Goal: Obtain resource: Download file/media

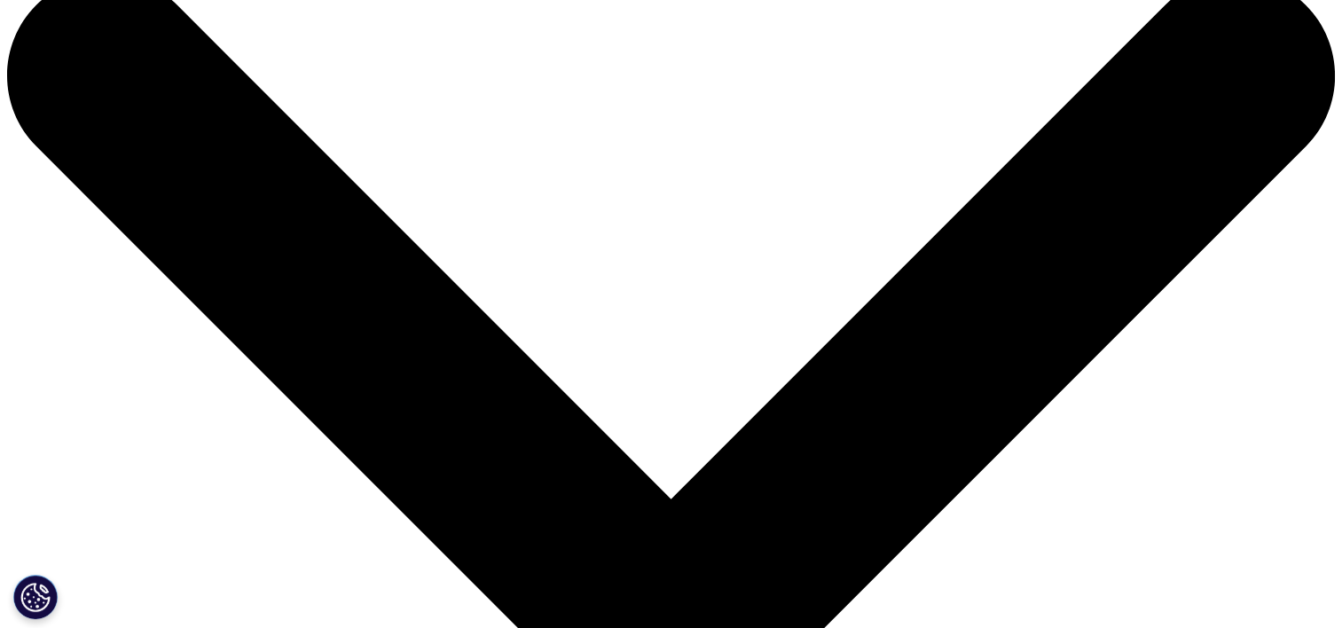
scroll to position [89, 0]
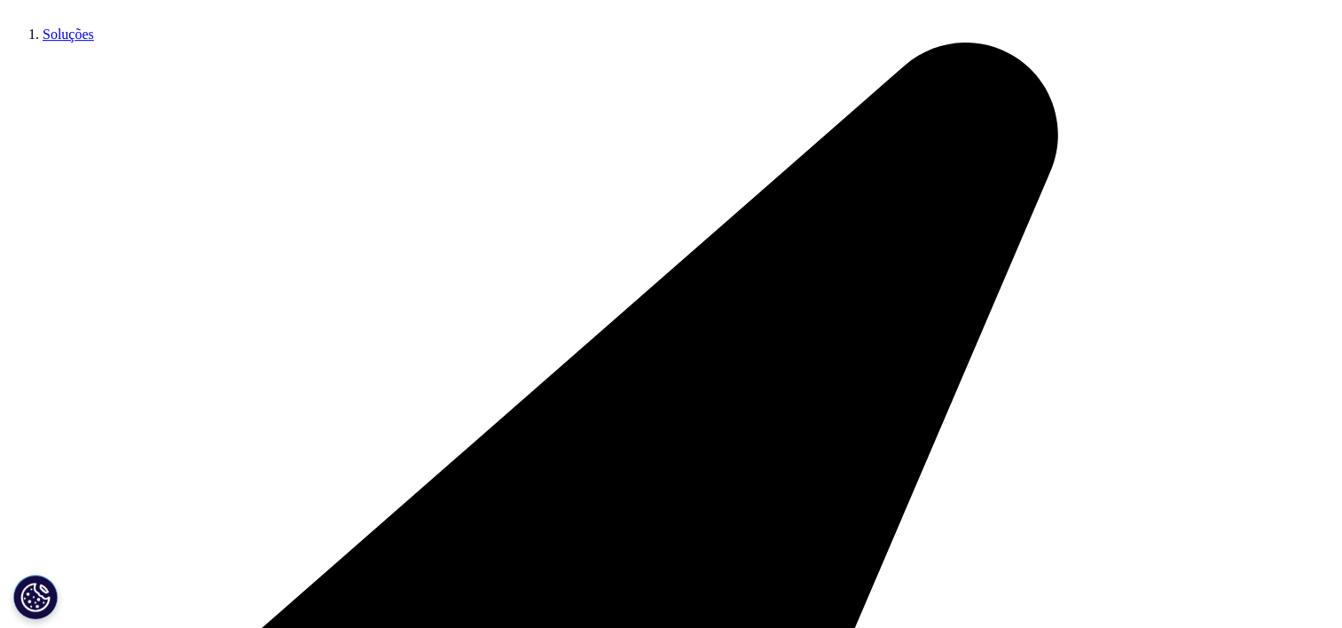
scroll to position [976, 0]
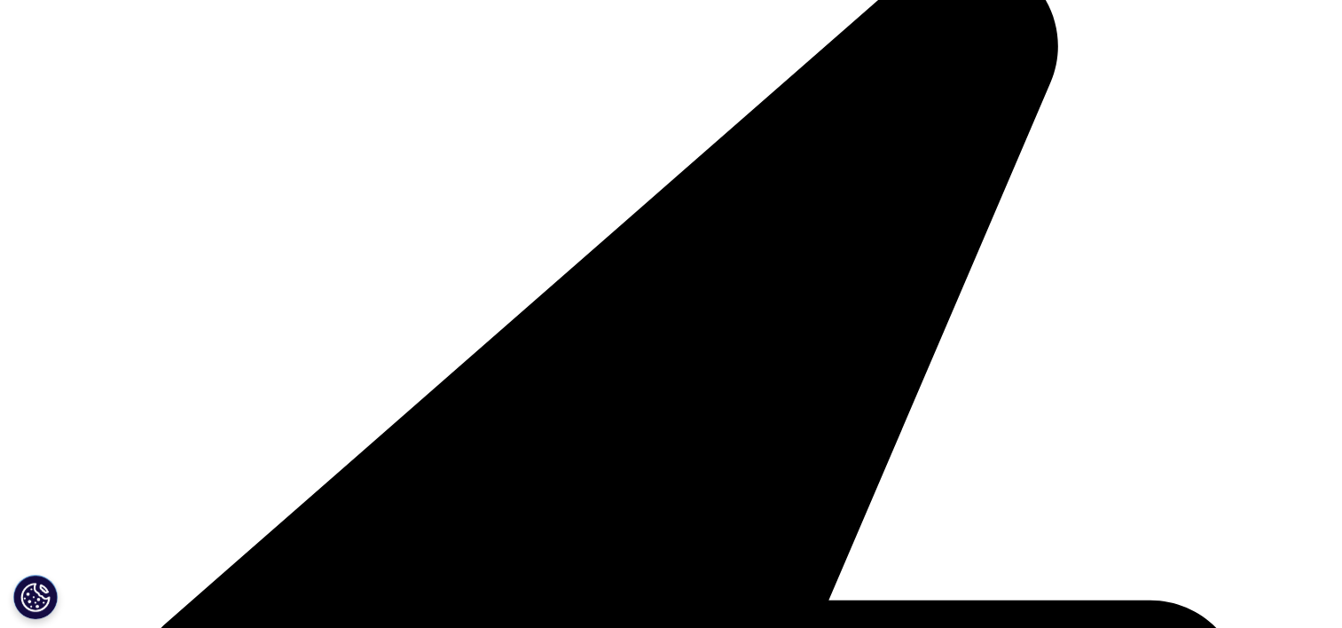
type input "Viriato"
type input "[GEOGRAPHIC_DATA]"
type input "[EMAIL_ADDRESS][PERSON_NAME][DOMAIN_NAME]"
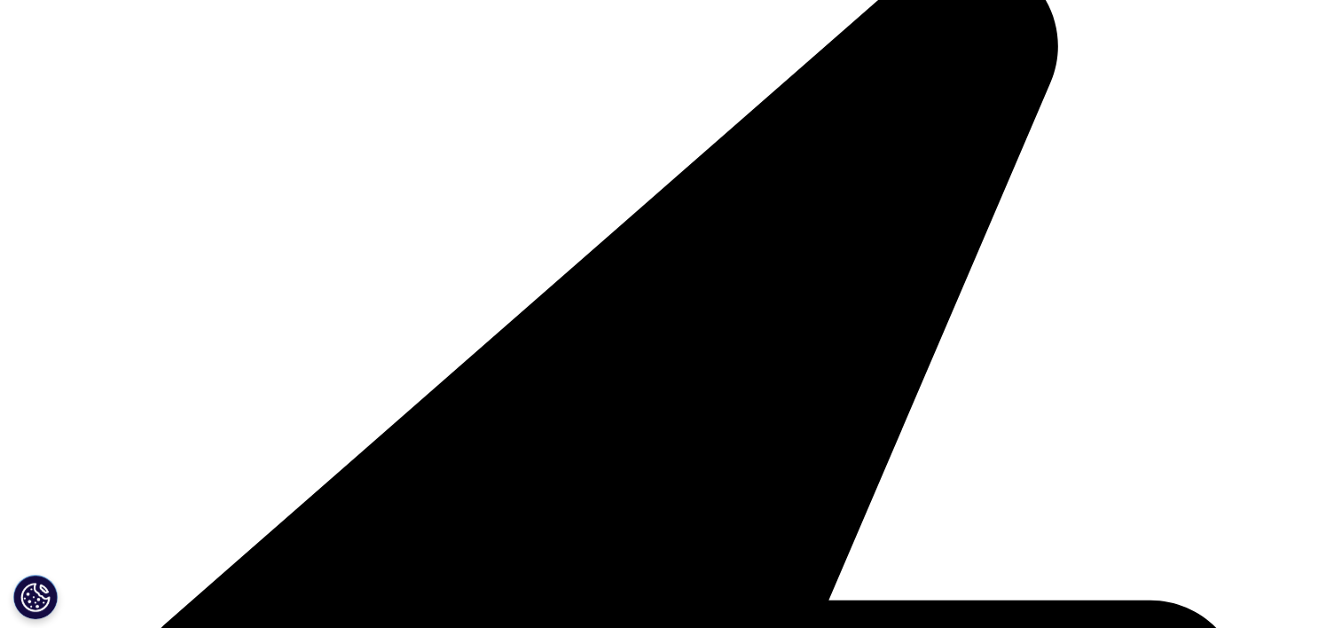
type input "Biobalance Nutraceuticals"
select select "[GEOGRAPHIC_DATA]"
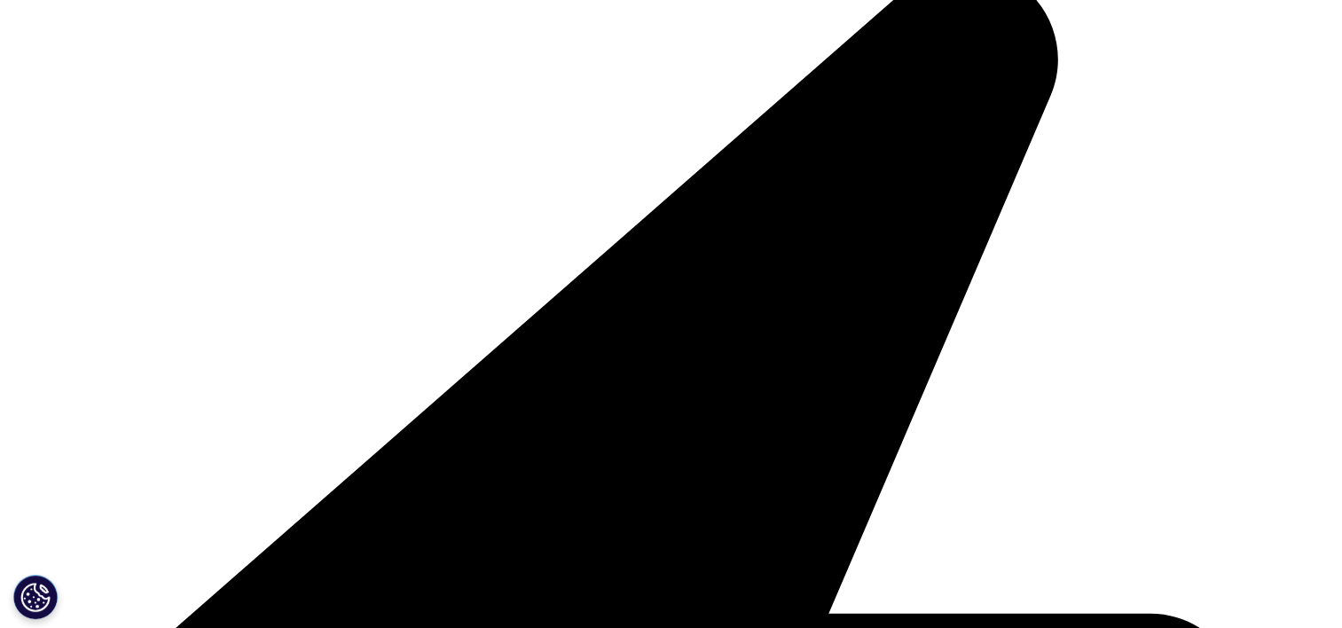
type input "[EMAIL_ADDRESS][PERSON_NAME][DOMAIN_NAME]"
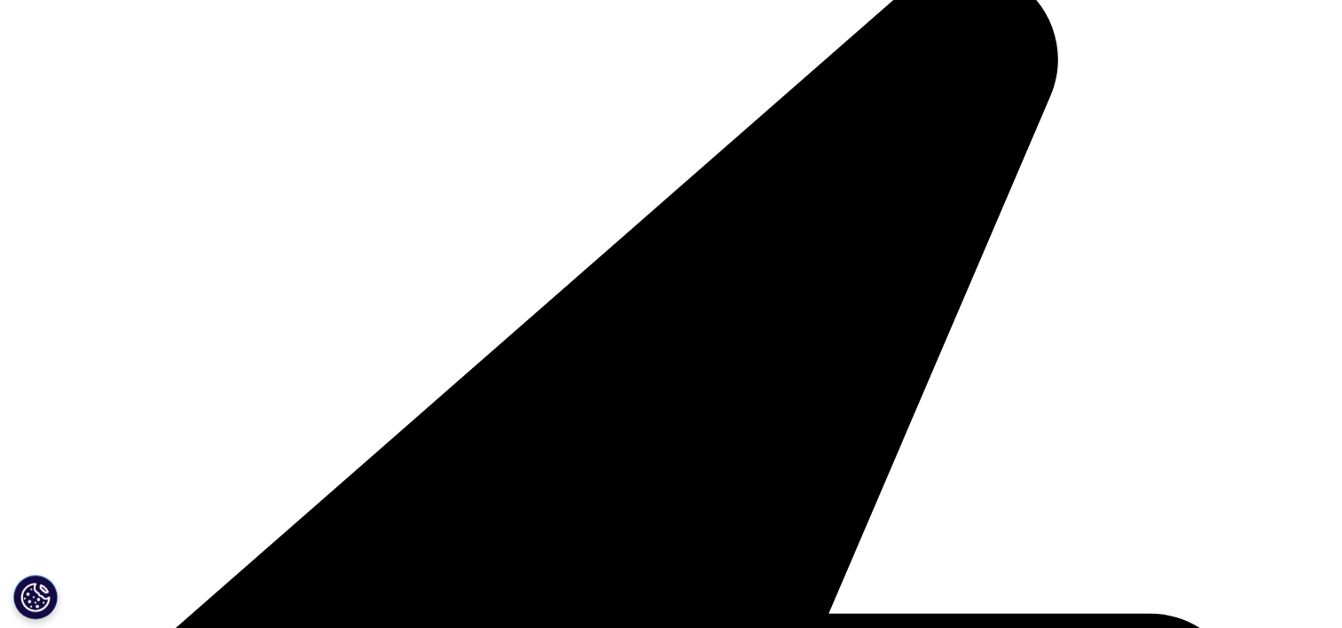
scroll to position [0, 0]
drag, startPoint x: 483, startPoint y: 294, endPoint x: 455, endPoint y: 294, distance: 28.4
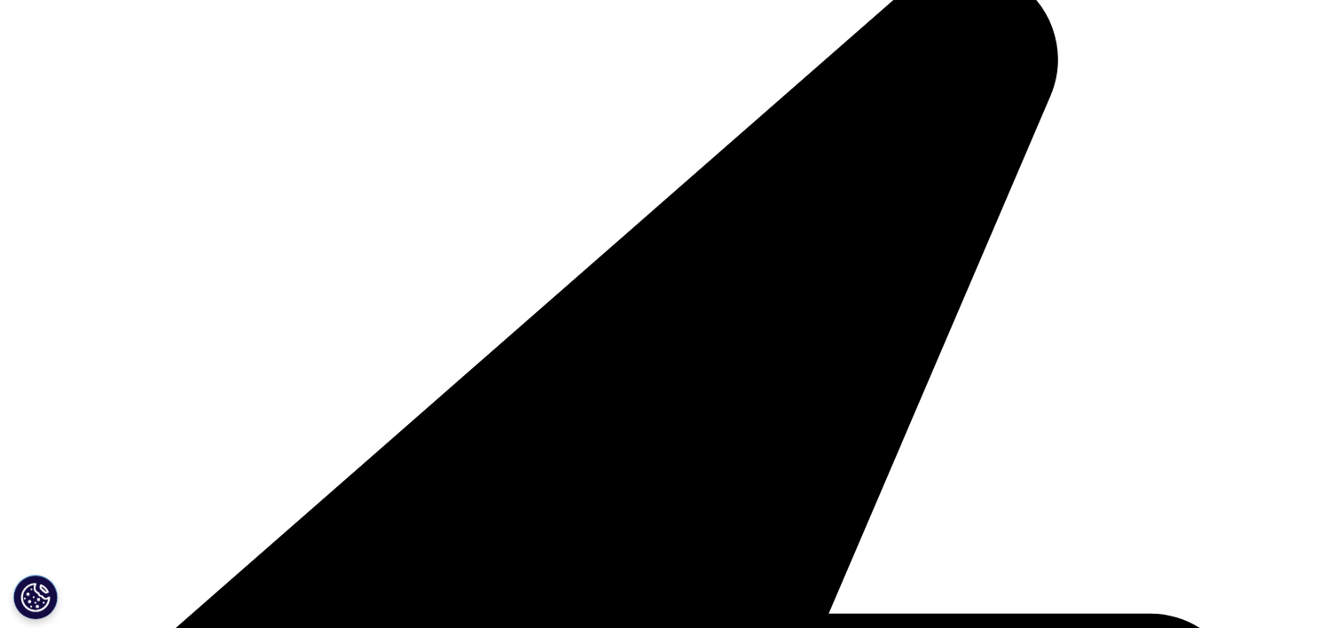
type input "Marketing & BD Partner"
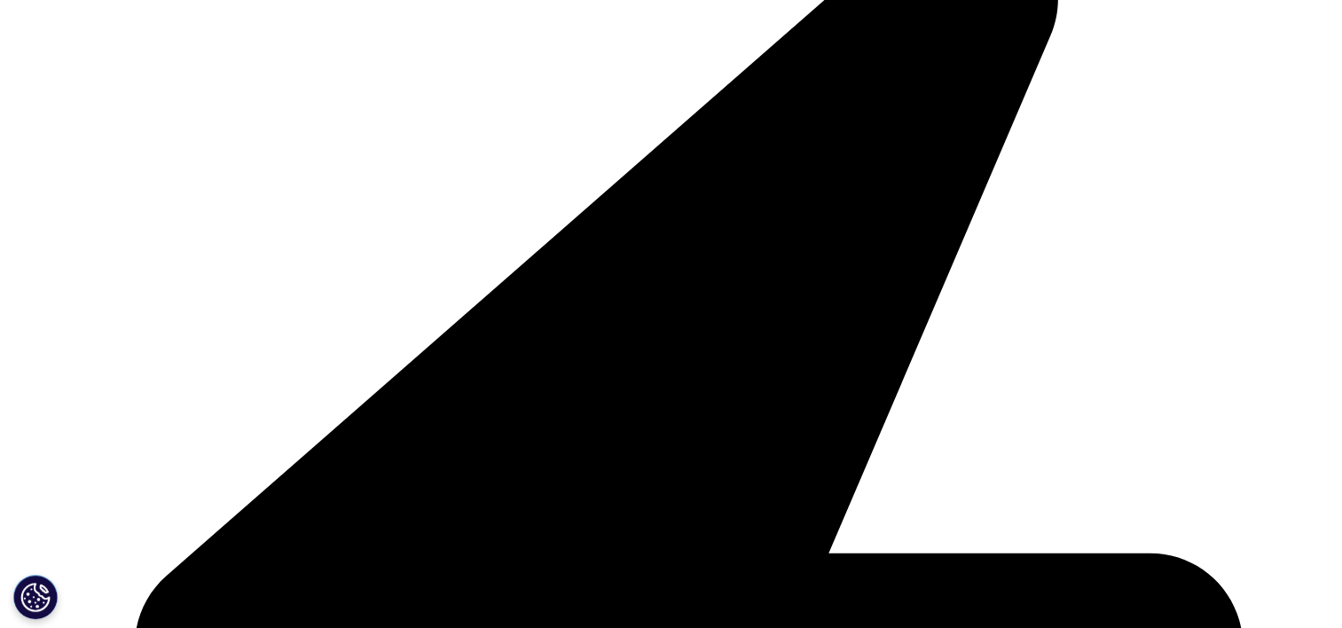
scroll to position [1153, 0]
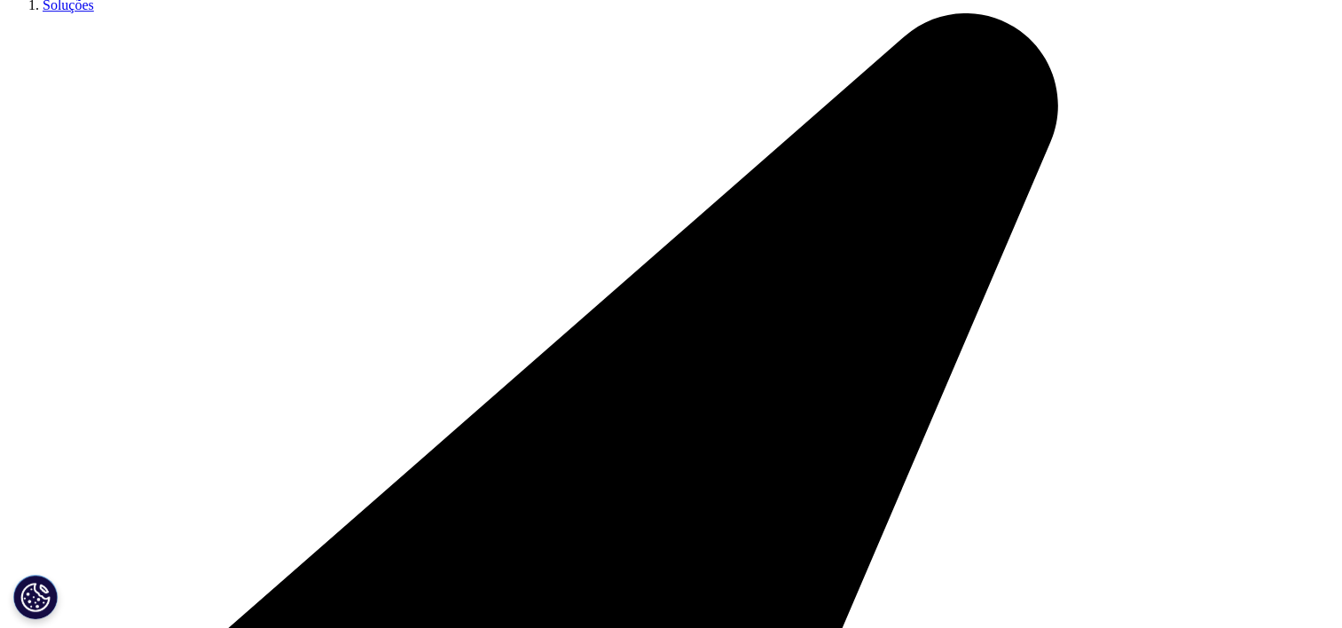
scroll to position [752, 0]
